Goal: Use online tool/utility: Utilize a website feature to perform a specific function

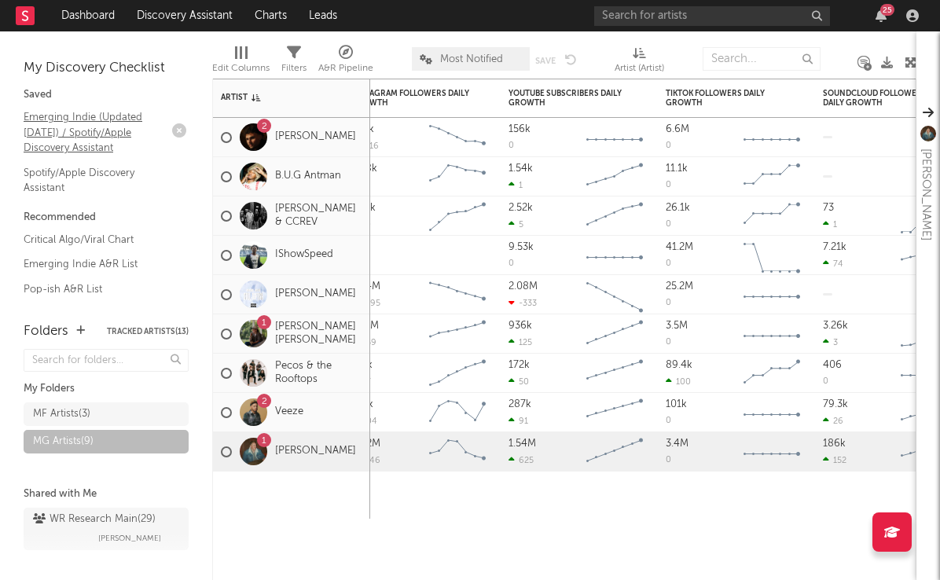
click at [83, 134] on link "Emerging Indie (Updated [DATE]) / Spotify/Apple Discovery Assistant" at bounding box center [98, 132] width 149 height 48
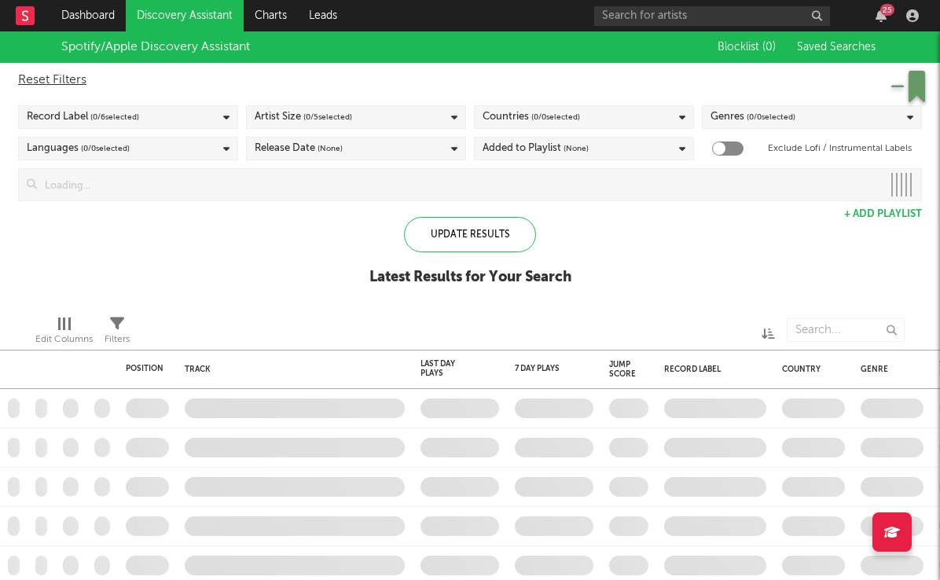
checkbox input "true"
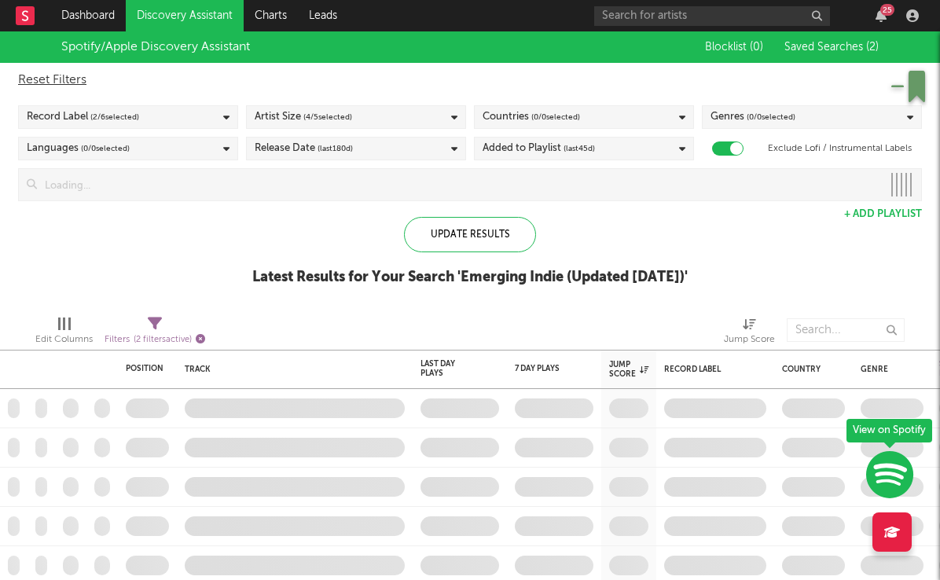
click at [205, 336] on icon "button" at bounding box center [200, 338] width 9 height 9
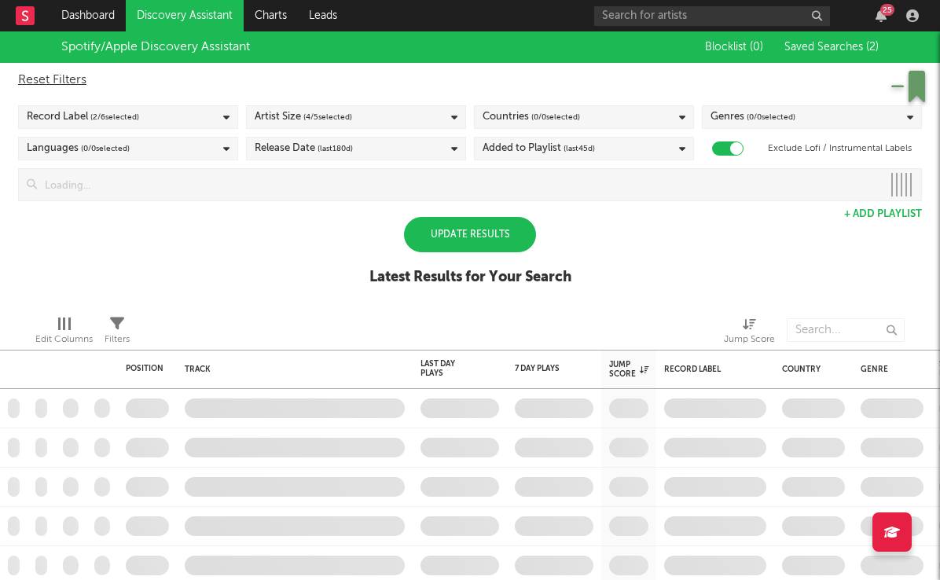
click at [473, 225] on div "Update Results" at bounding box center [470, 234] width 132 height 35
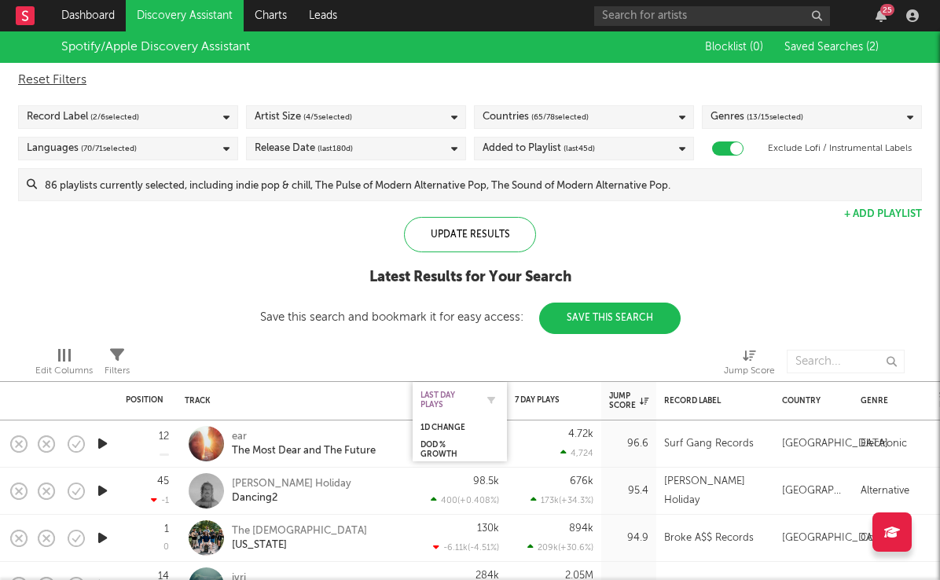
click at [424, 394] on div "Last Day Plays" at bounding box center [447, 400] width 55 height 19
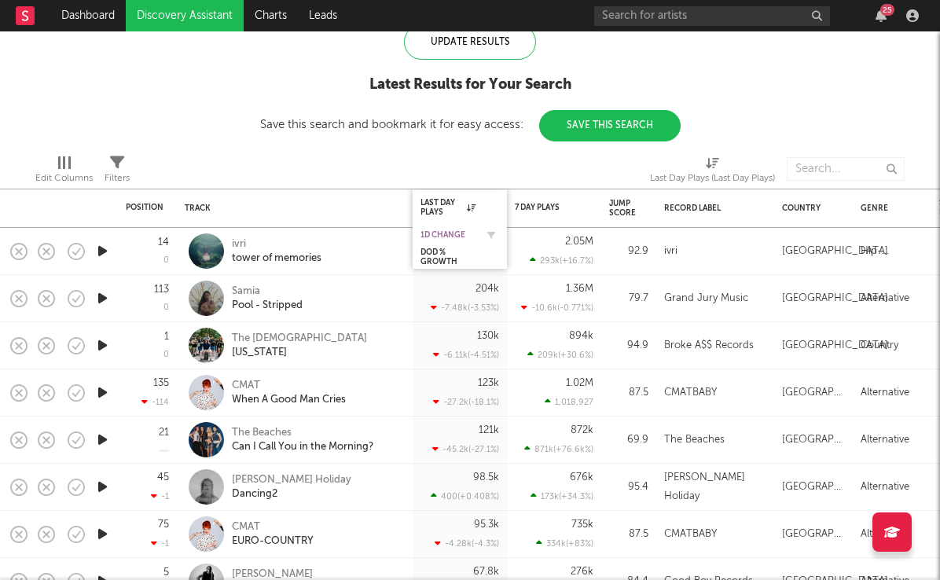
click at [442, 230] on div "1D Change" at bounding box center [447, 234] width 55 height 9
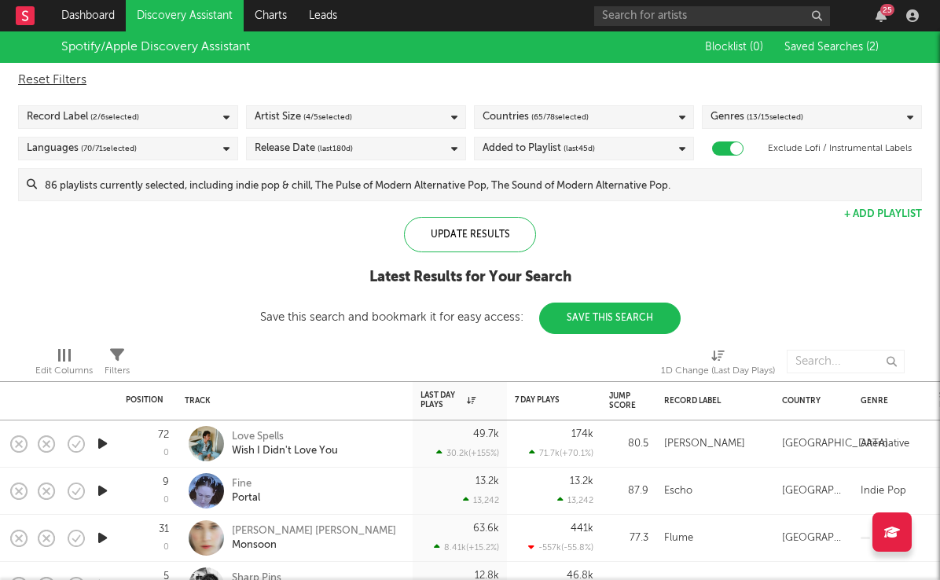
click at [24, 16] on icon at bounding box center [25, 15] width 19 height 19
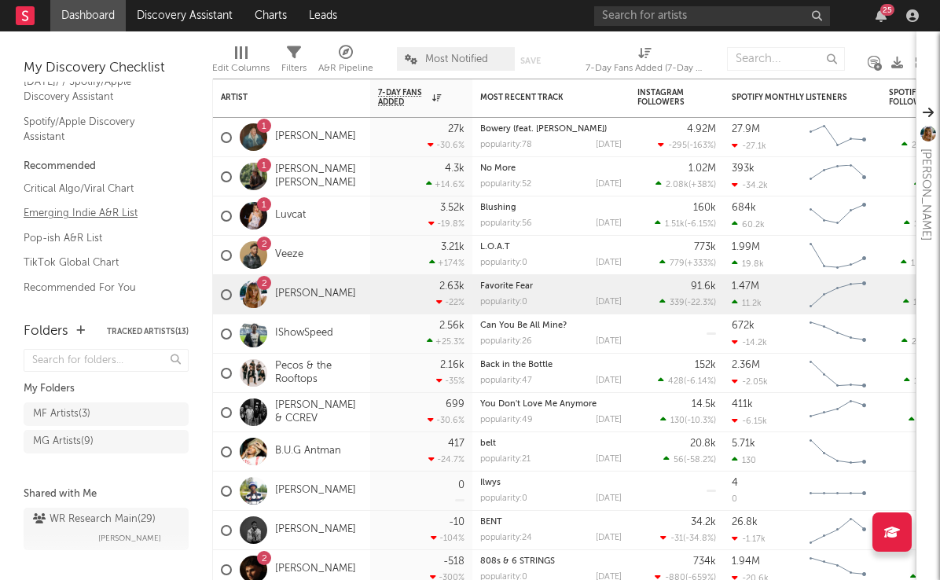
scroll to position [61, 0]
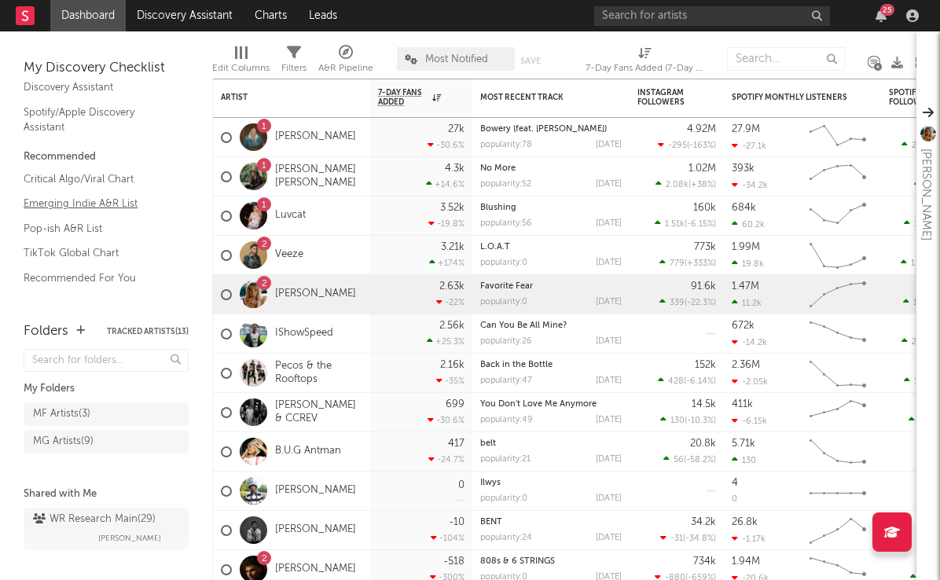
click at [93, 202] on link "Emerging Indie A&R List" at bounding box center [98, 203] width 149 height 17
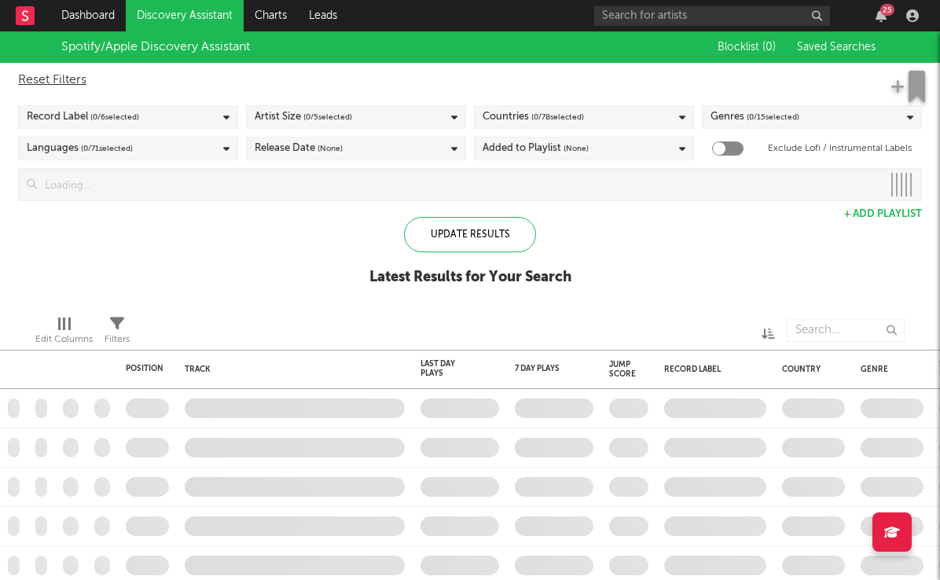
checkbox input "true"
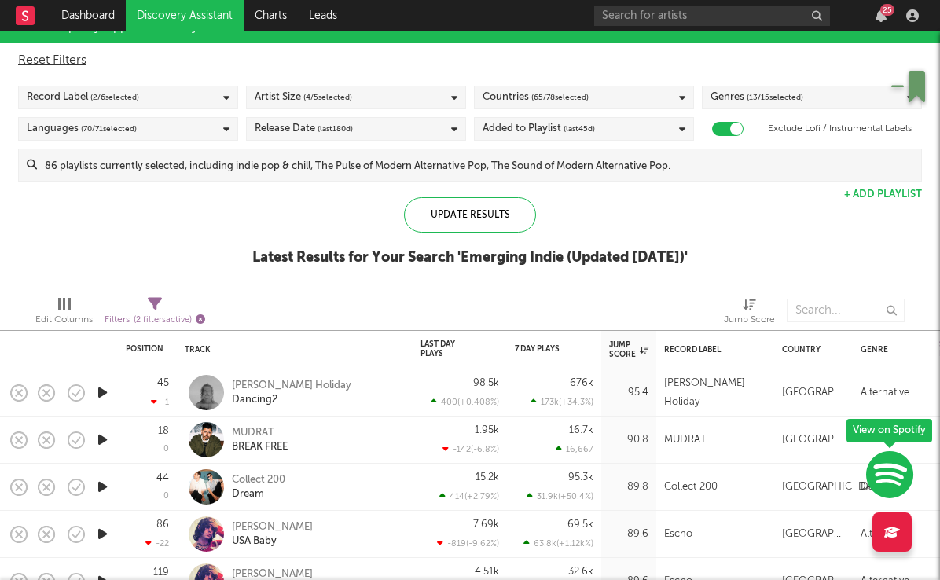
click at [201, 317] on icon "button" at bounding box center [200, 318] width 9 height 9
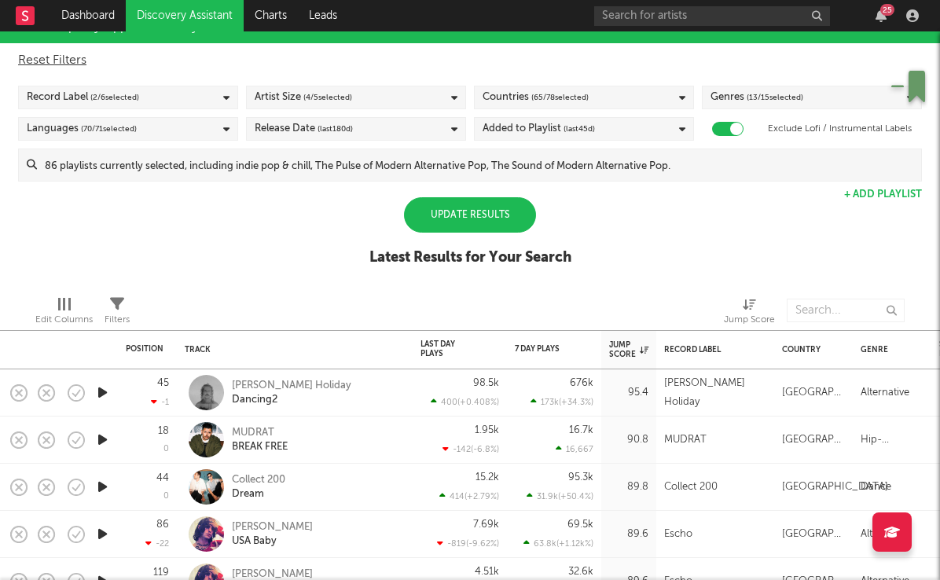
click at [482, 200] on div "Update Results" at bounding box center [470, 214] width 132 height 35
